Goal: Task Accomplishment & Management: Complete application form

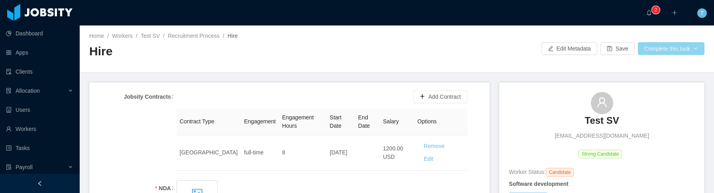
click at [661, 46] on button "Complete this task" at bounding box center [671, 48] width 67 height 13
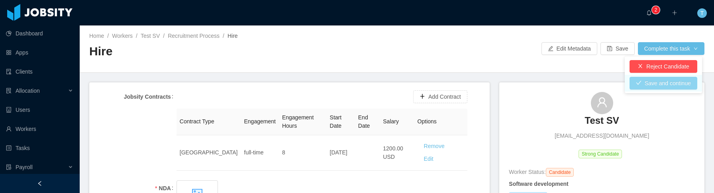
click at [663, 85] on button "Save and continue" at bounding box center [663, 83] width 68 height 13
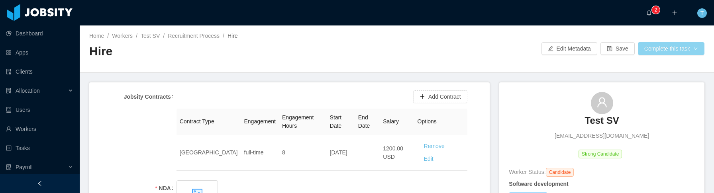
click at [692, 50] on button "Complete this task" at bounding box center [671, 48] width 67 height 13
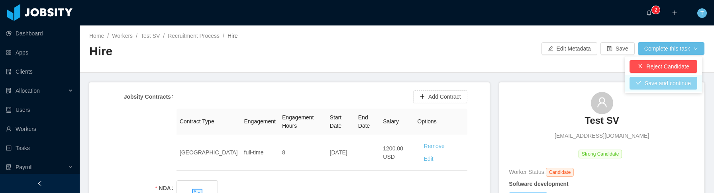
click at [659, 84] on button "Save and continue" at bounding box center [663, 83] width 68 height 13
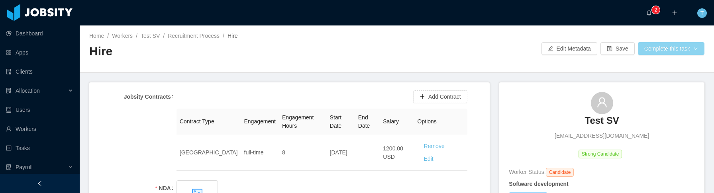
click at [658, 50] on button "Complete this task" at bounding box center [671, 48] width 67 height 13
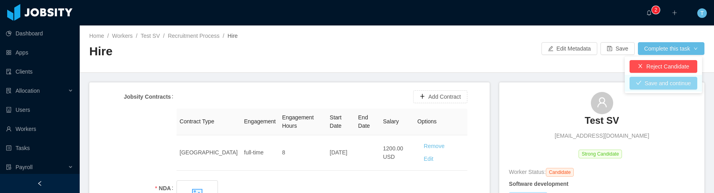
click at [651, 84] on button "Save and continue" at bounding box center [663, 83] width 68 height 13
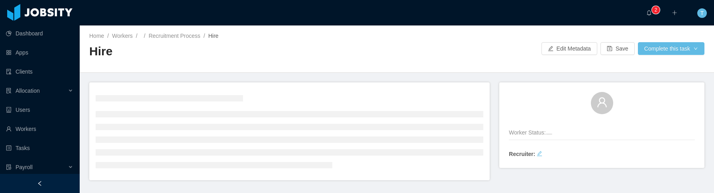
click at [183, 39] on div "Home / Workers / / Recruitment Process / Hire /" at bounding box center [243, 36] width 308 height 8
click at [183, 37] on link "Recruitment Process" at bounding box center [175, 36] width 52 height 6
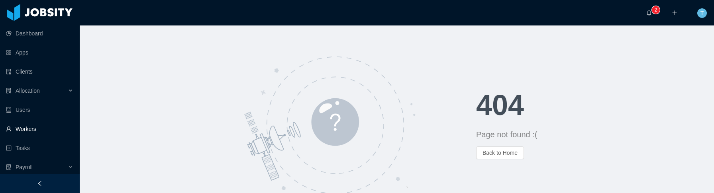
click at [31, 127] on link "Workers" at bounding box center [39, 129] width 67 height 16
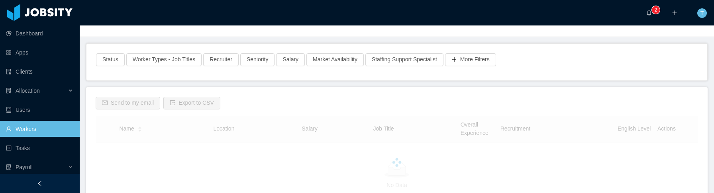
scroll to position [41, 0]
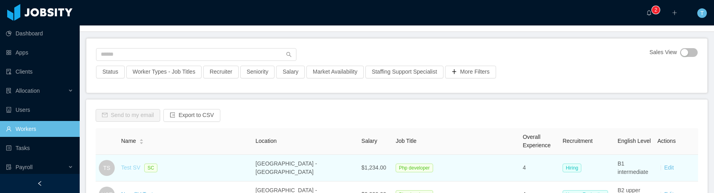
click at [129, 167] on link "Test SV" at bounding box center [130, 168] width 19 height 6
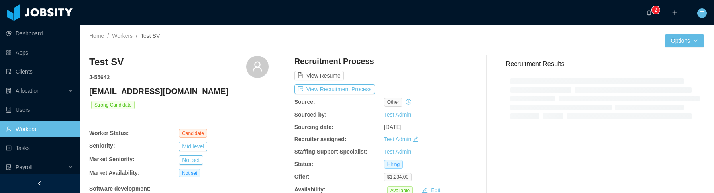
scroll to position [2, 0]
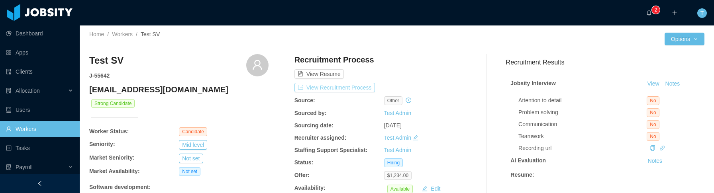
click at [347, 89] on button "View Recruitment Process" at bounding box center [334, 88] width 80 height 10
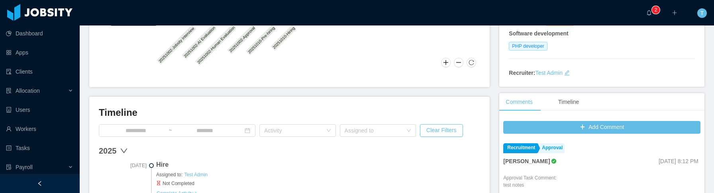
scroll to position [159, 0]
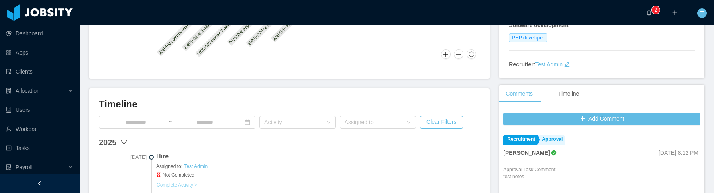
click at [174, 186] on button "Complete Activity >" at bounding box center [176, 185] width 41 height 6
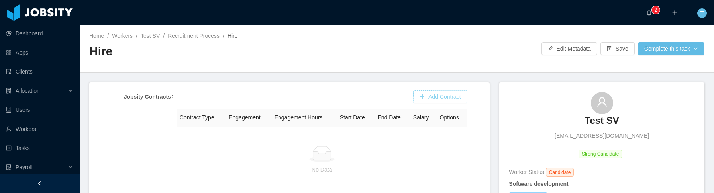
click at [439, 98] on button "Add Contract" at bounding box center [440, 96] width 54 height 13
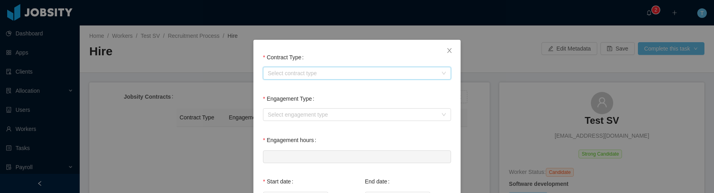
click at [326, 68] on div "Select contract type" at bounding box center [354, 73] width 173 height 12
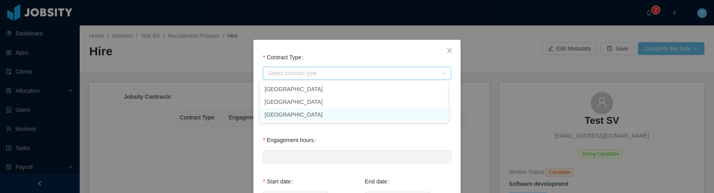
click at [269, 117] on li "[GEOGRAPHIC_DATA]" at bounding box center [354, 114] width 188 height 13
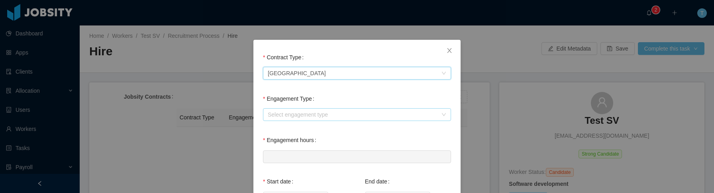
click at [300, 116] on div "Select engagement type" at bounding box center [353, 115] width 170 height 8
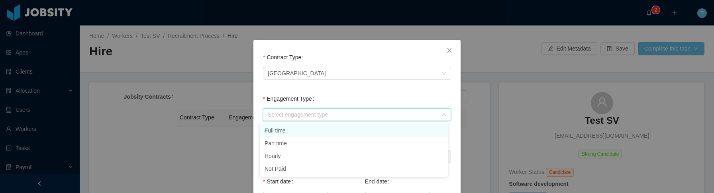
click at [288, 136] on li "Full time" at bounding box center [354, 130] width 188 height 13
type input "*"
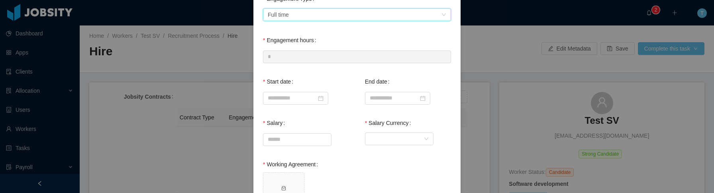
scroll to position [103, 0]
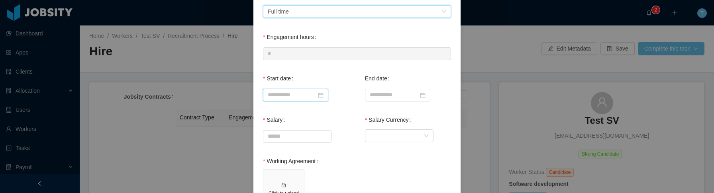
click at [300, 96] on input at bounding box center [295, 95] width 65 height 13
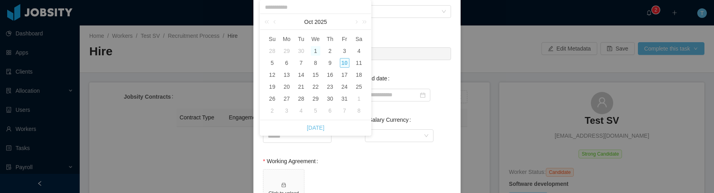
click at [316, 51] on div "1" at bounding box center [316, 51] width 10 height 10
type input "**********"
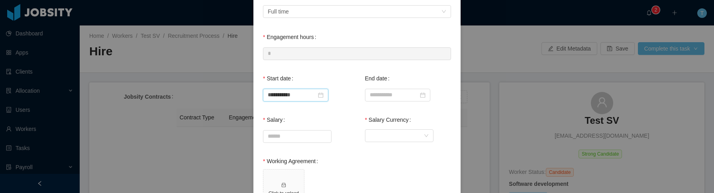
scroll to position [165, 0]
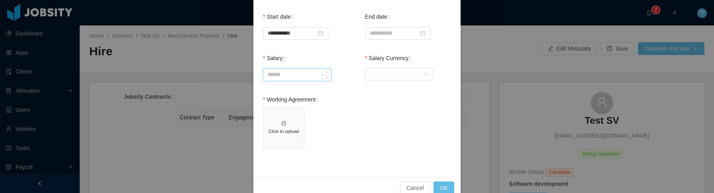
click at [290, 76] on input "Salary" at bounding box center [297, 75] width 68 height 12
type input "*******"
click at [381, 71] on div "Currency" at bounding box center [397, 74] width 54 height 12
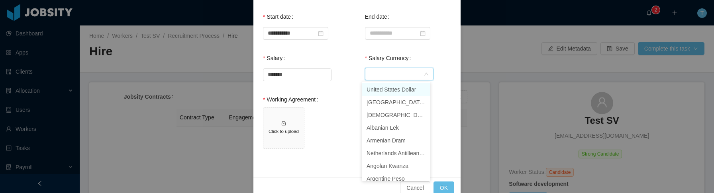
click at [381, 87] on li "United States Dollar" at bounding box center [396, 89] width 69 height 13
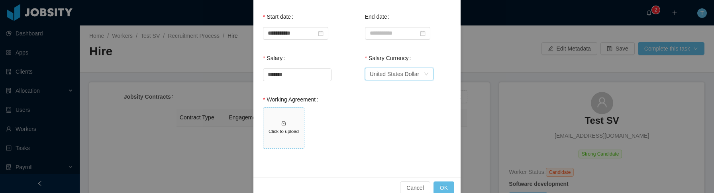
click at [275, 141] on span "Click to upload" at bounding box center [283, 128] width 41 height 41
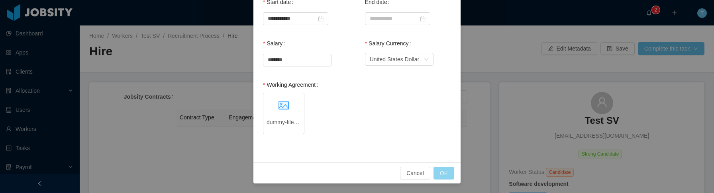
click at [444, 176] on button "OK" at bounding box center [443, 173] width 21 height 13
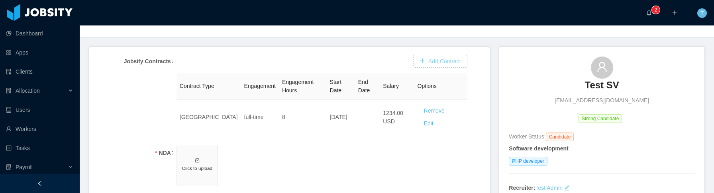
scroll to position [91, 0]
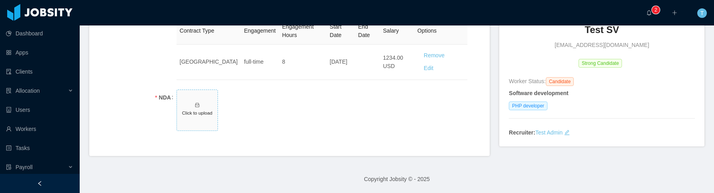
click at [208, 112] on h5 "Click to upload" at bounding box center [197, 113] width 34 height 7
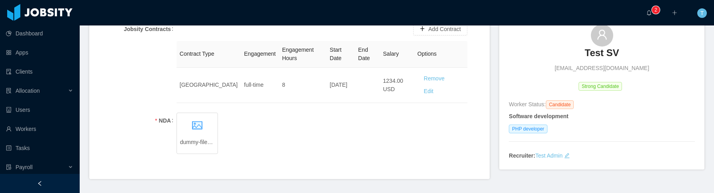
scroll to position [0, 0]
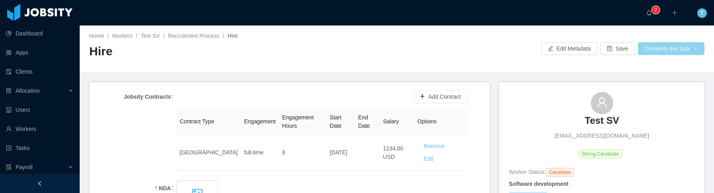
click at [679, 48] on button "Complete this task" at bounding box center [671, 48] width 67 height 13
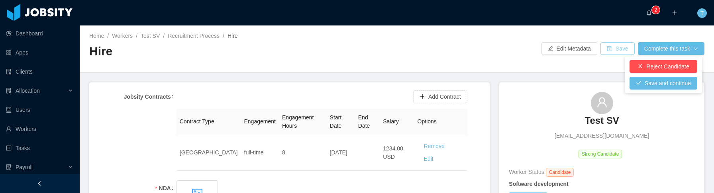
click at [609, 47] on button "Save" at bounding box center [617, 48] width 34 height 13
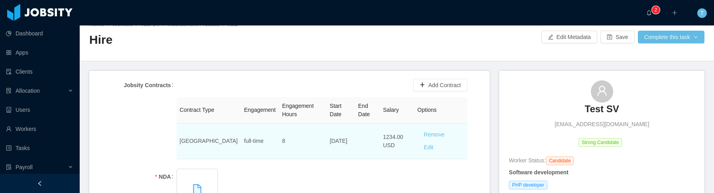
scroll to position [13, 0]
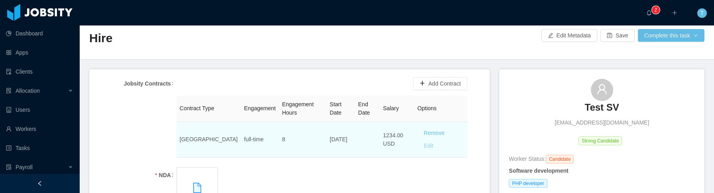
click at [424, 148] on button "Edit" at bounding box center [429, 146] width 22 height 13
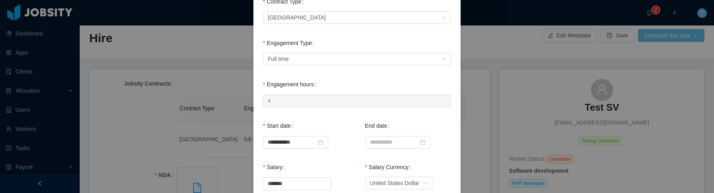
scroll to position [0, 0]
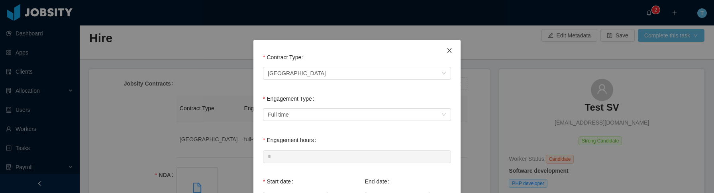
click at [446, 49] on icon "icon: close" at bounding box center [449, 50] width 6 height 6
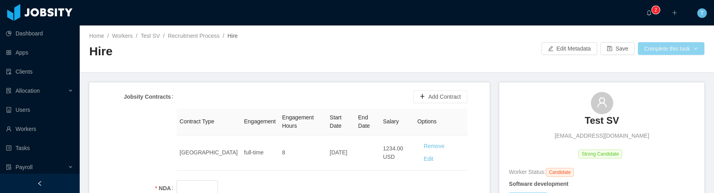
click at [672, 49] on button "Complete this task" at bounding box center [671, 48] width 67 height 13
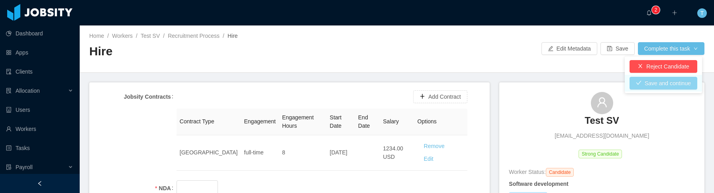
click at [676, 84] on button "Save and continue" at bounding box center [663, 83] width 68 height 13
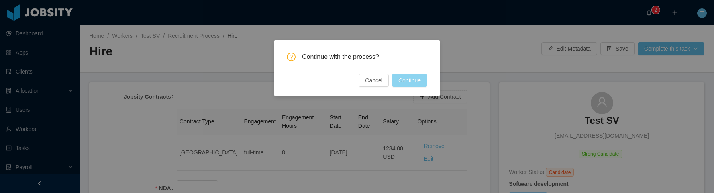
click at [409, 78] on button "Continue" at bounding box center [409, 80] width 35 height 13
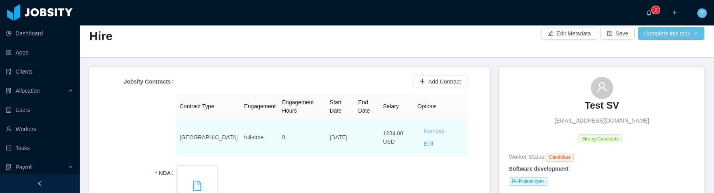
scroll to position [77, 0]
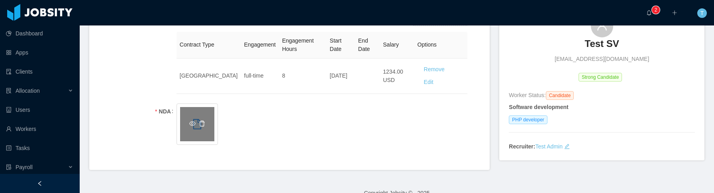
click at [202, 124] on icon "icon: delete" at bounding box center [202, 123] width 6 height 6
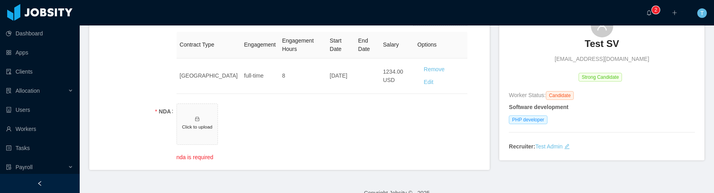
click at [287, 180] on footer "Copyright Jobsity © - 2025" at bounding box center [397, 193] width 634 height 27
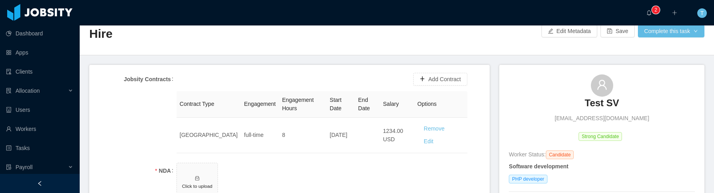
scroll to position [0, 0]
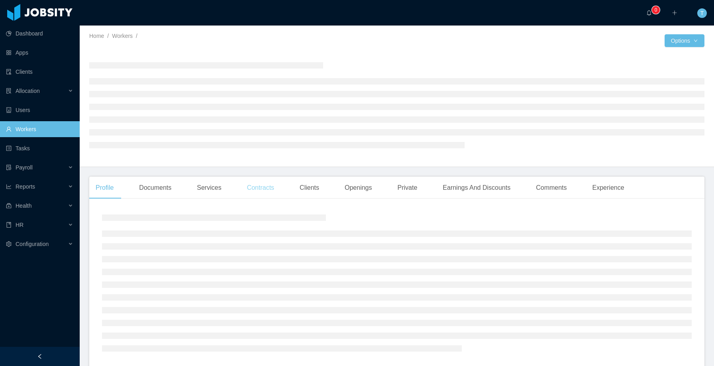
click at [255, 191] on div "Contracts" at bounding box center [261, 187] width 40 height 22
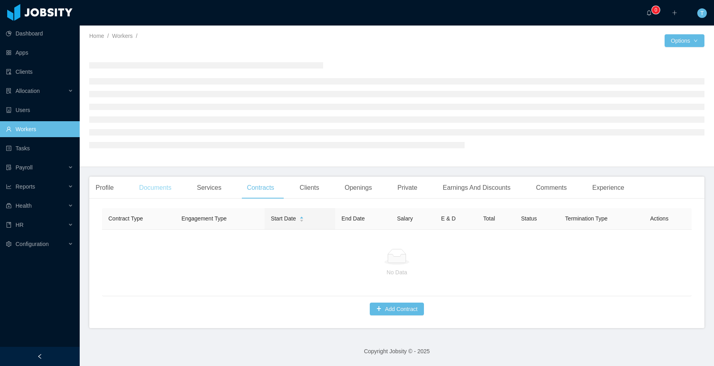
click at [167, 192] on div "Documents" at bounding box center [155, 187] width 45 height 22
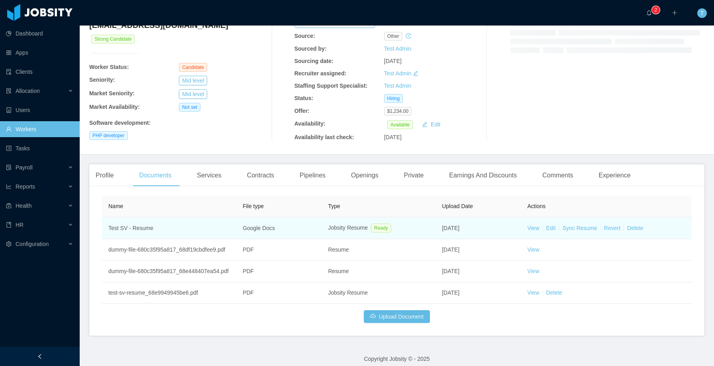
scroll to position [90, 0]
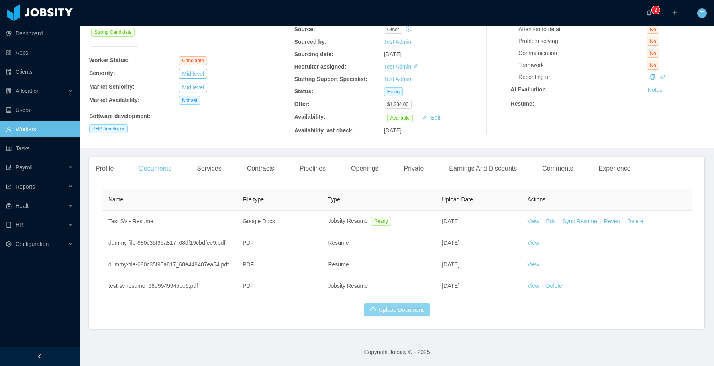
click at [382, 311] on button "Upload Document" at bounding box center [397, 309] width 66 height 13
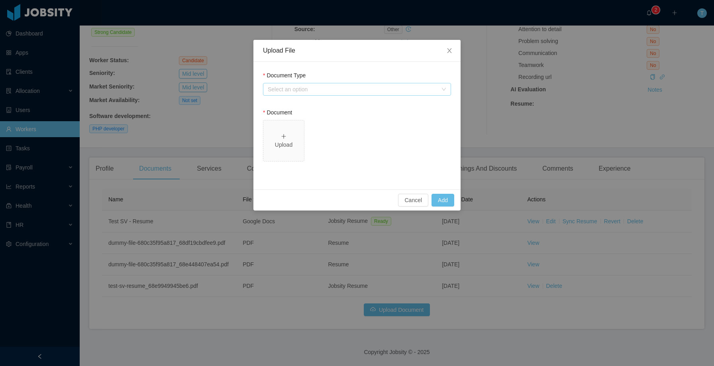
click at [281, 88] on div "Select an option" at bounding box center [353, 89] width 170 height 8
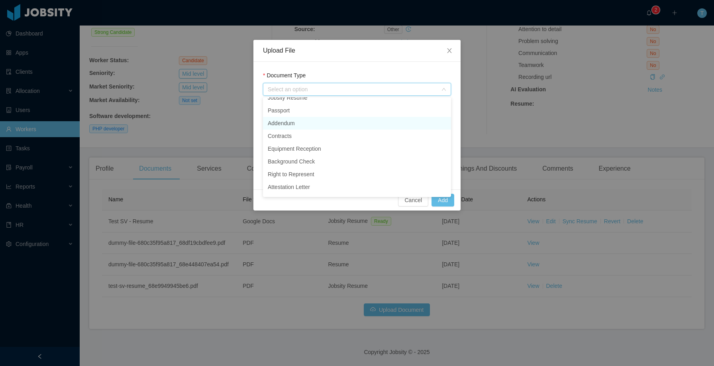
scroll to position [0, 0]
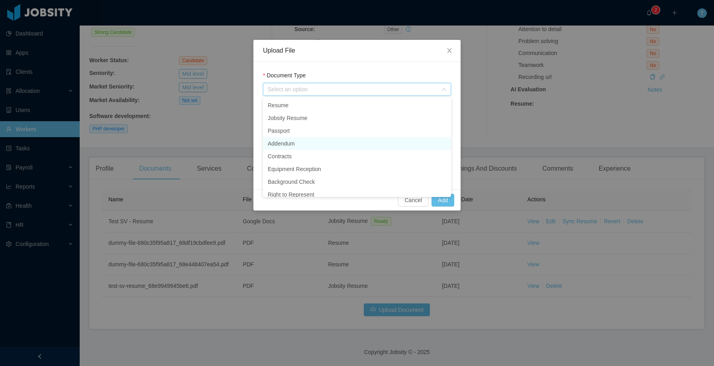
click at [350, 139] on li "Addendum" at bounding box center [357, 143] width 188 height 13
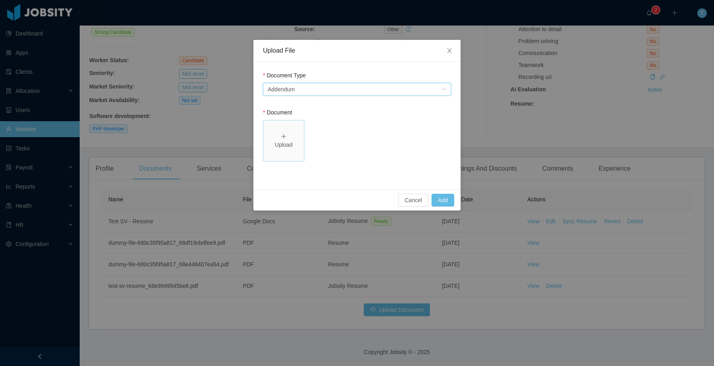
click at [294, 153] on span "Upload" at bounding box center [283, 140] width 41 height 41
click at [443, 204] on button "Add" at bounding box center [442, 200] width 23 height 13
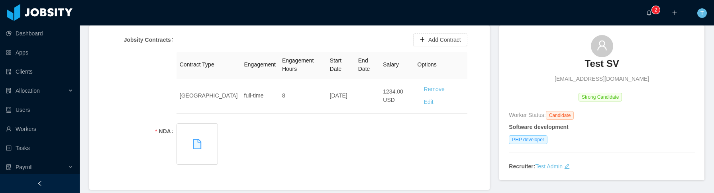
scroll to position [55, 0]
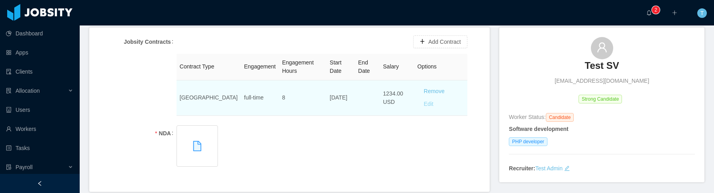
click at [425, 104] on button "Edit" at bounding box center [429, 104] width 22 height 13
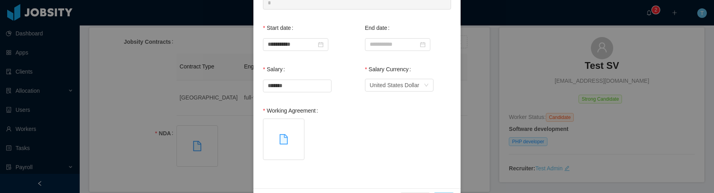
scroll to position [180, 0]
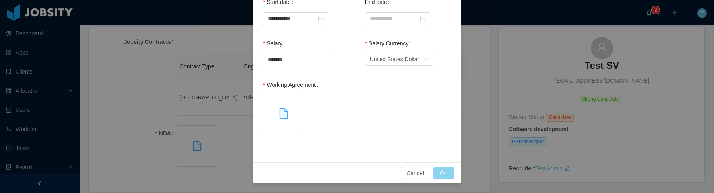
click at [446, 171] on button "OK" at bounding box center [443, 173] width 21 height 13
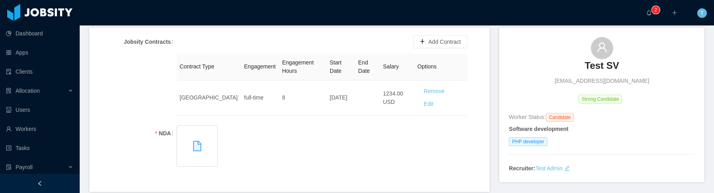
scroll to position [0, 0]
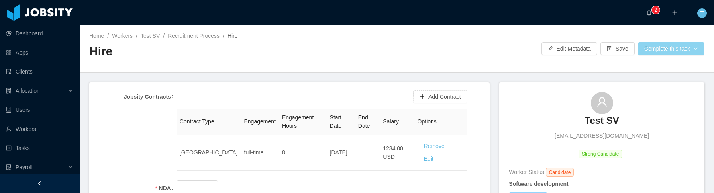
click at [678, 45] on button "Complete this task" at bounding box center [671, 48] width 67 height 13
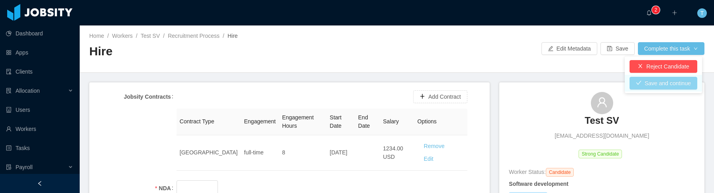
click at [664, 85] on button "Save and continue" at bounding box center [663, 83] width 68 height 13
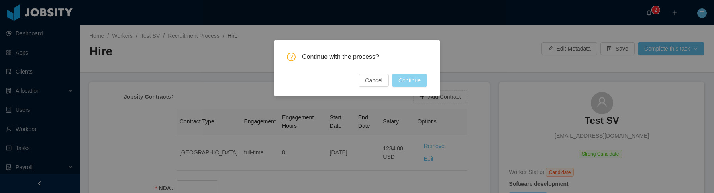
click at [413, 84] on button "Continue" at bounding box center [409, 80] width 35 height 13
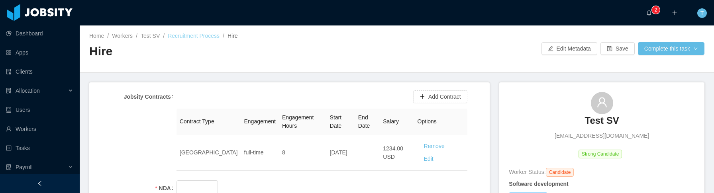
click at [196, 38] on link "Recruitment Process" at bounding box center [194, 36] width 52 height 6
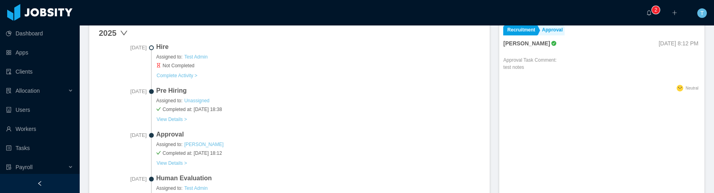
scroll to position [259, 0]
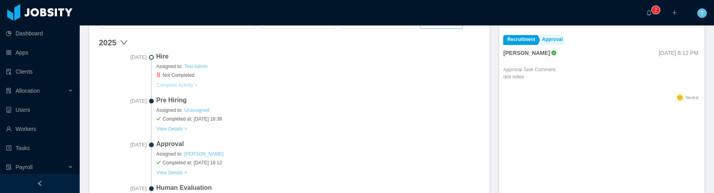
click at [188, 87] on button "Complete Activity >" at bounding box center [176, 85] width 41 height 6
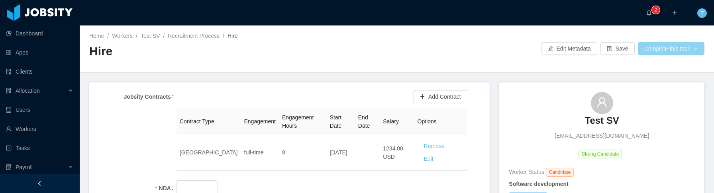
click at [653, 49] on button "Complete this task" at bounding box center [671, 48] width 67 height 13
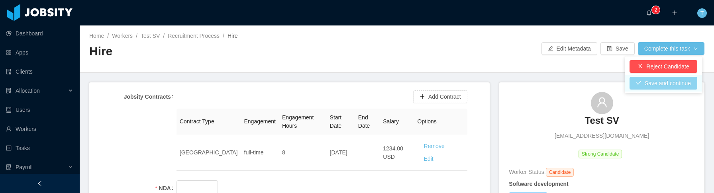
click at [661, 81] on button "Save and continue" at bounding box center [663, 83] width 68 height 13
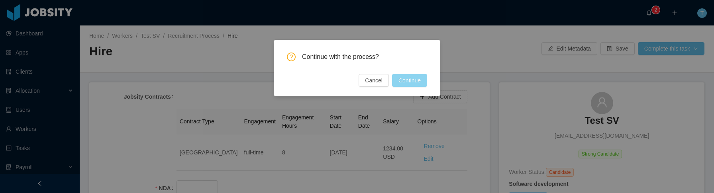
click at [409, 85] on button "Continue" at bounding box center [409, 80] width 35 height 13
